Goal: Navigation & Orientation: Find specific page/section

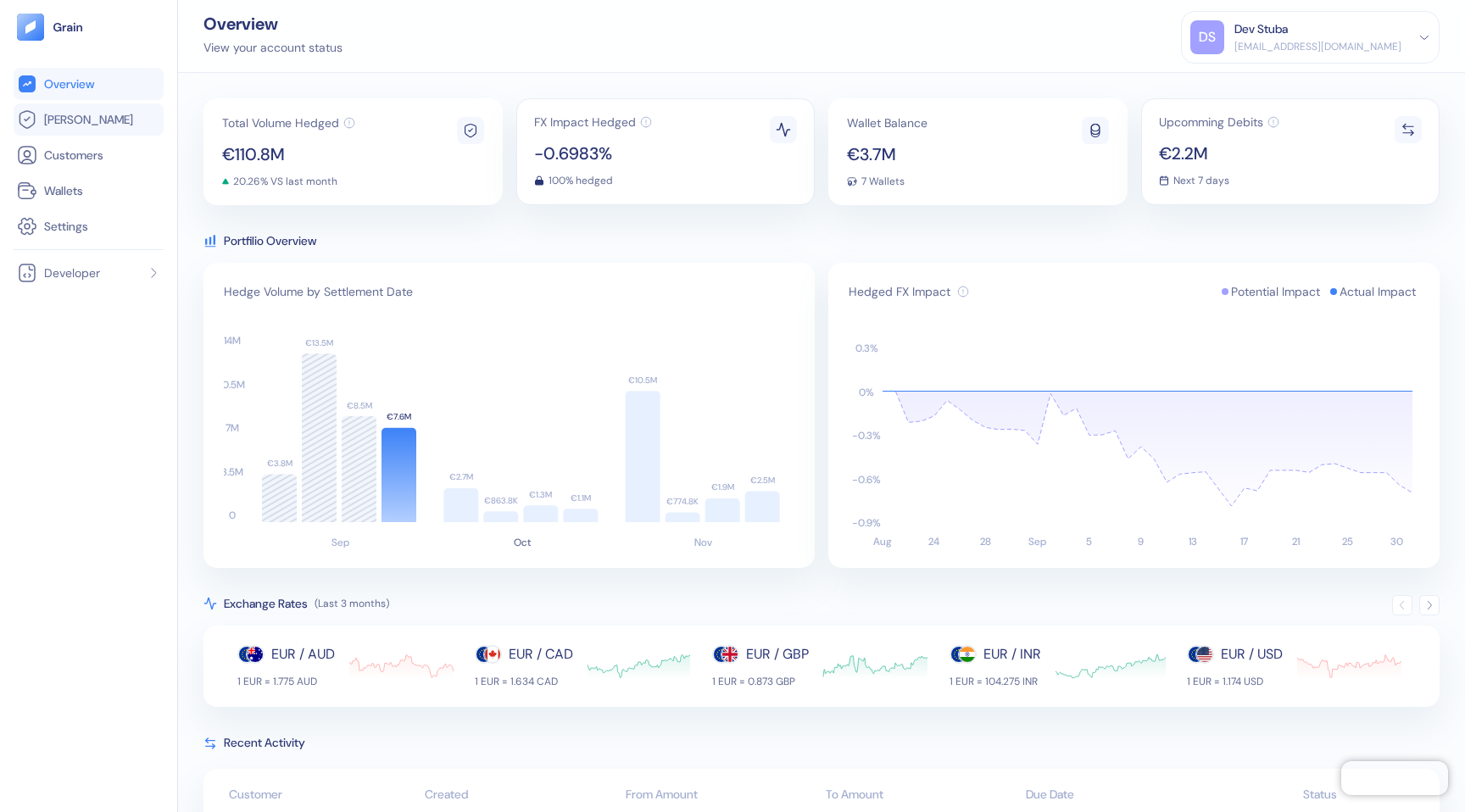
click at [77, 128] on link "[PERSON_NAME]" at bounding box center [88, 119] width 144 height 21
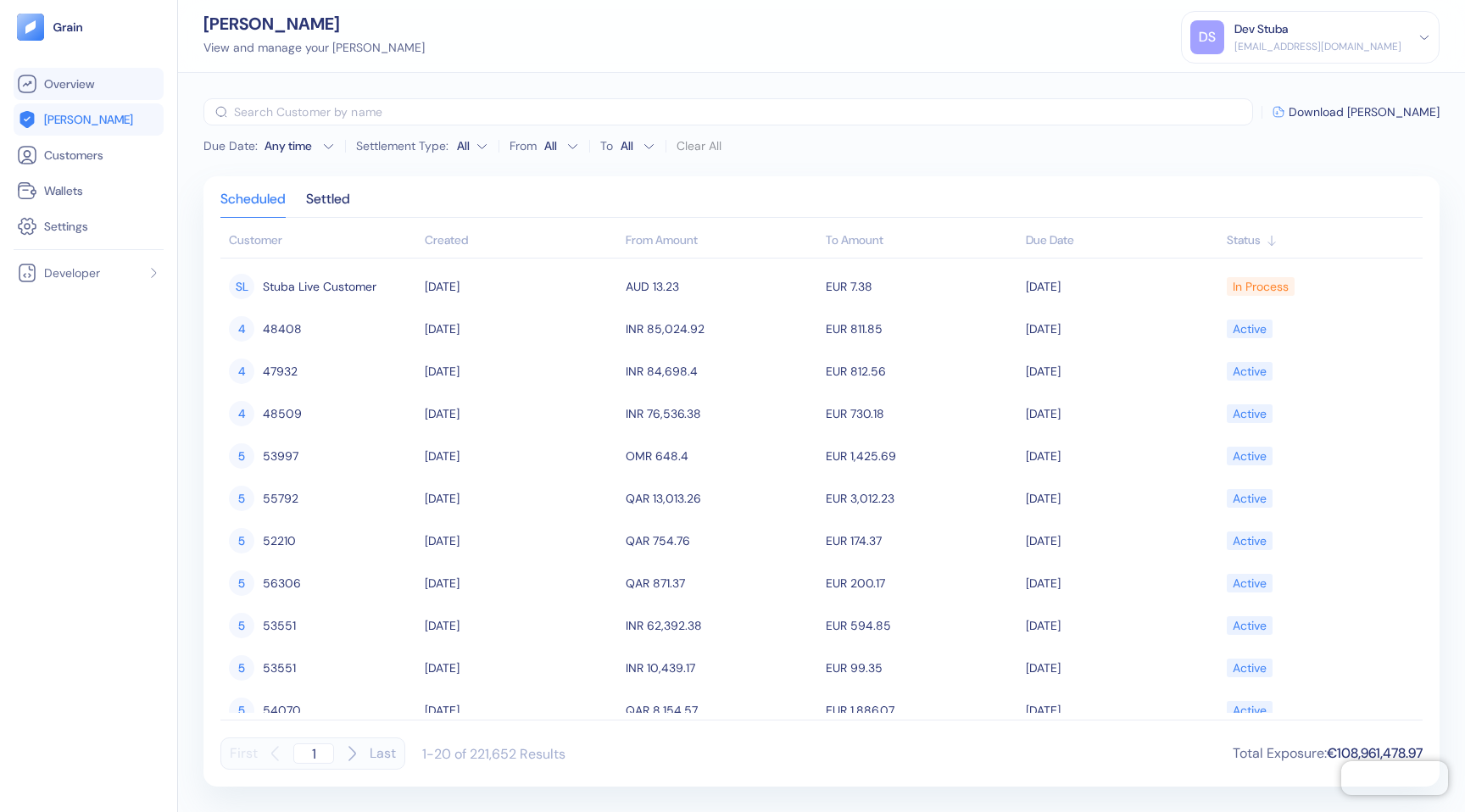
click at [92, 88] on span "Overview" at bounding box center [69, 84] width 50 height 17
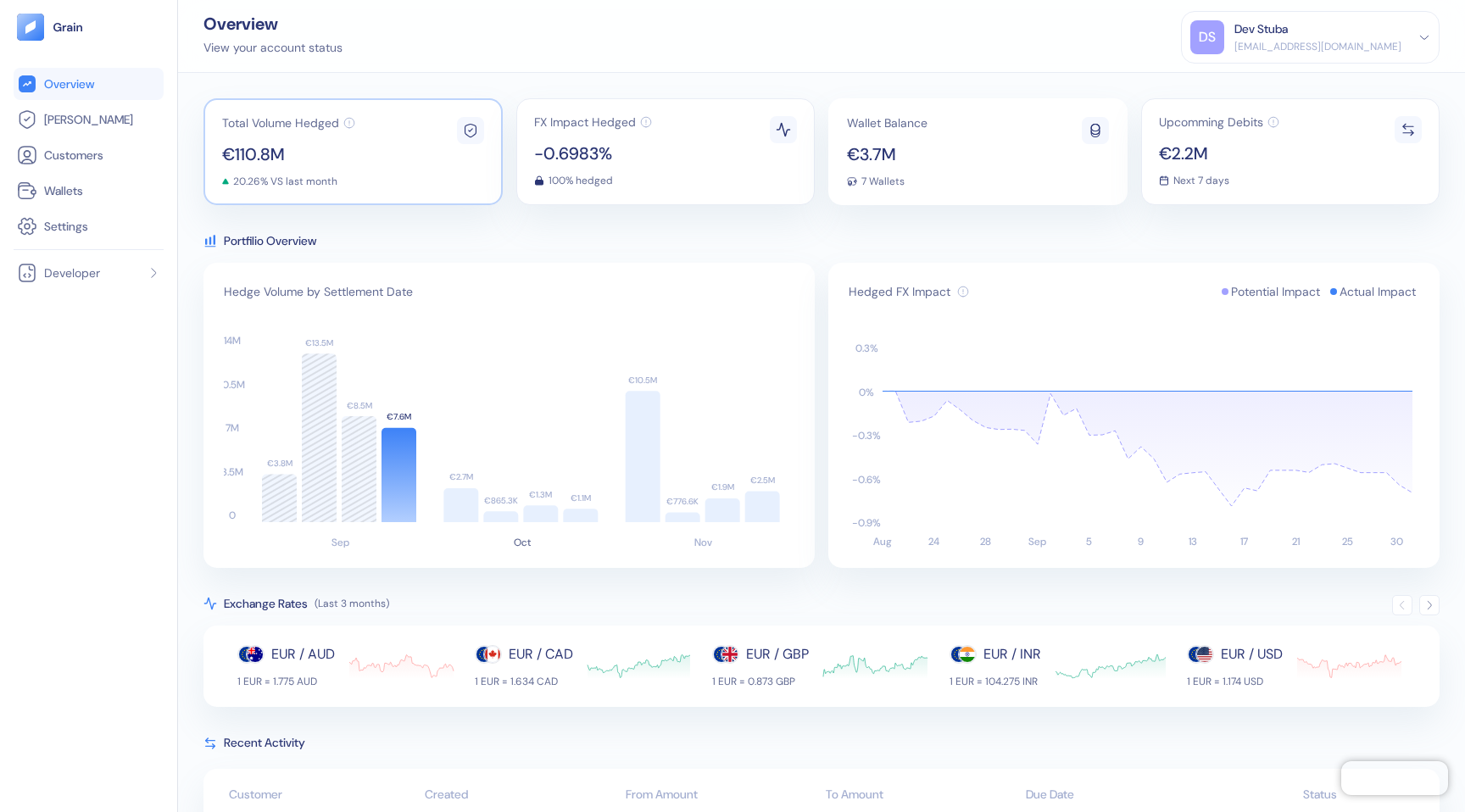
click at [259, 152] on span "€110.8M" at bounding box center [288, 154] width 133 height 17
drag, startPoint x: 370, startPoint y: 157, endPoint x: 229, endPoint y: 154, distance: 141.0
click at [229, 154] on div "Total Volume Hedged €110.8M 20.26% VS last month" at bounding box center [353, 152] width 300 height 106
drag, startPoint x: 331, startPoint y: 146, endPoint x: 227, endPoint y: 157, distance: 104.6
click at [227, 157] on span "€110.8M" at bounding box center [288, 154] width 133 height 17
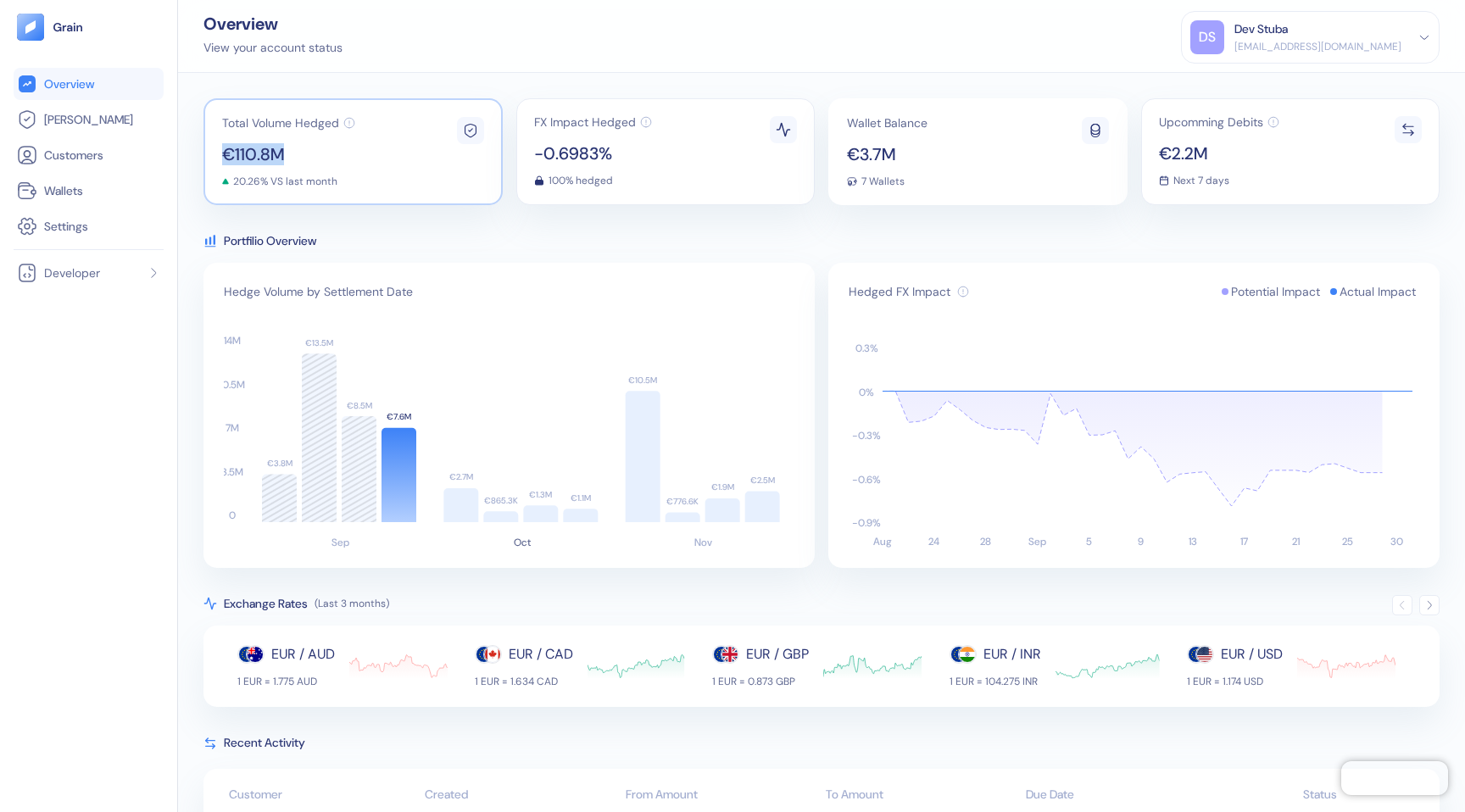
drag, startPoint x: 218, startPoint y: 148, endPoint x: 302, endPoint y: 155, distance: 84.3
click at [302, 155] on div "Total Volume Hedged €110.8M 20.26% VS last month" at bounding box center [353, 152] width 300 height 106
